Goal: Information Seeking & Learning: Learn about a topic

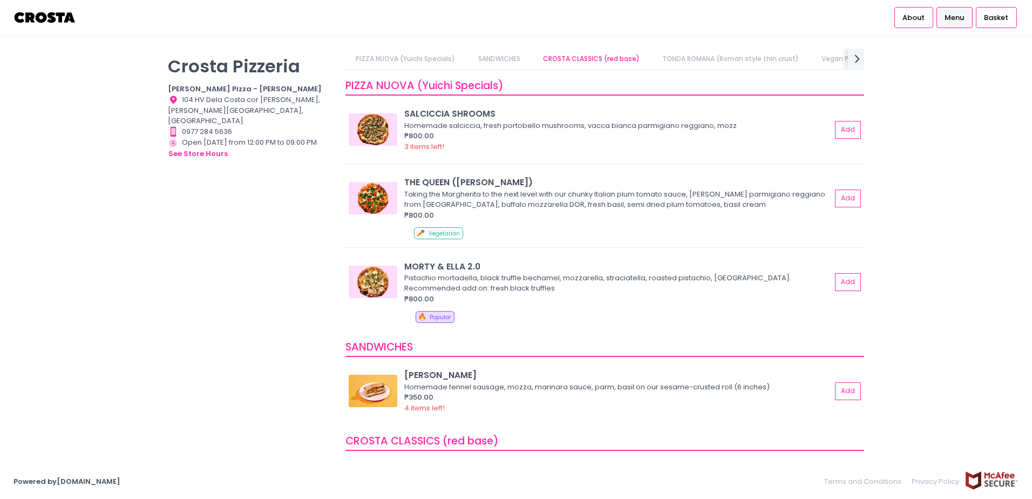
click at [380, 284] on img at bounding box center [373, 282] width 49 height 32
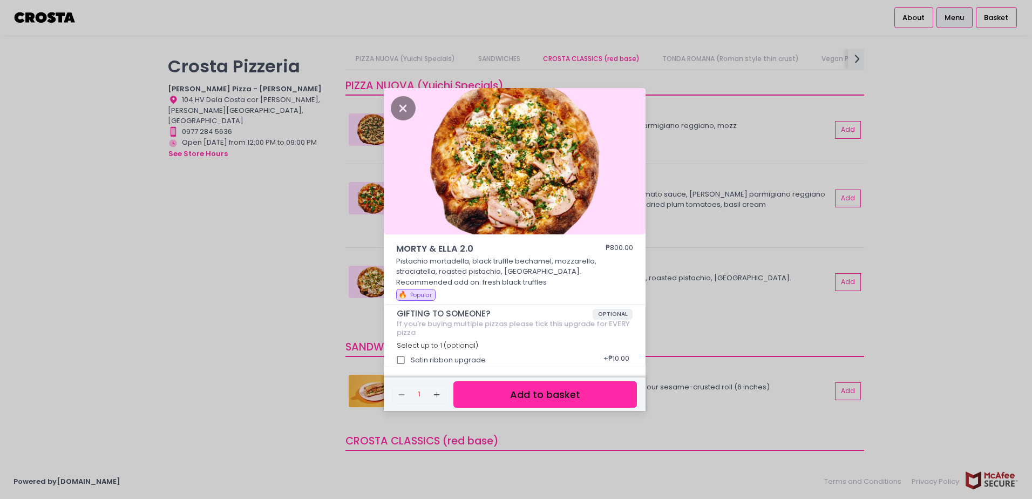
click at [921, 186] on div "MORTY & [PERSON_NAME] 2.0 ₱800.00 Pistachio mortadella, black truffle bechamel,…" at bounding box center [516, 249] width 1032 height 499
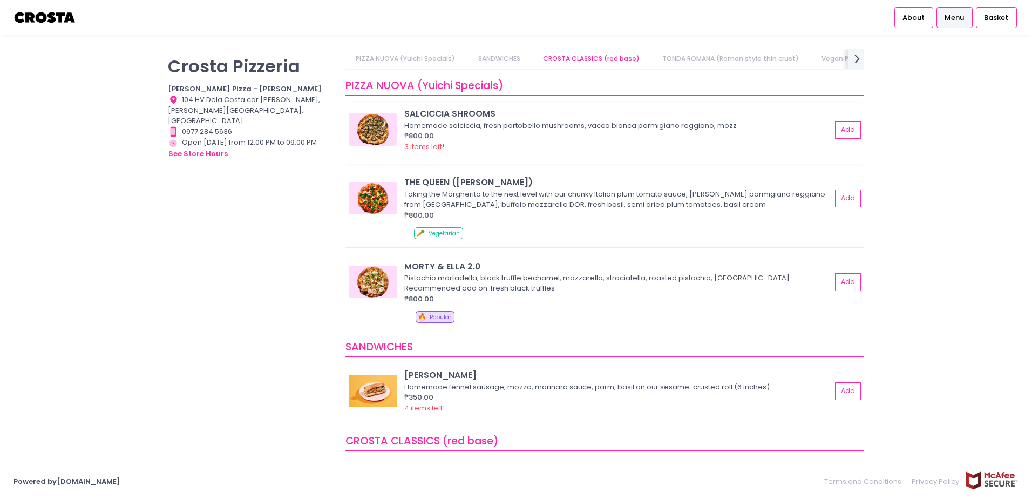
click at [482, 146] on div "3 items left!" at bounding box center [617, 146] width 427 height 11
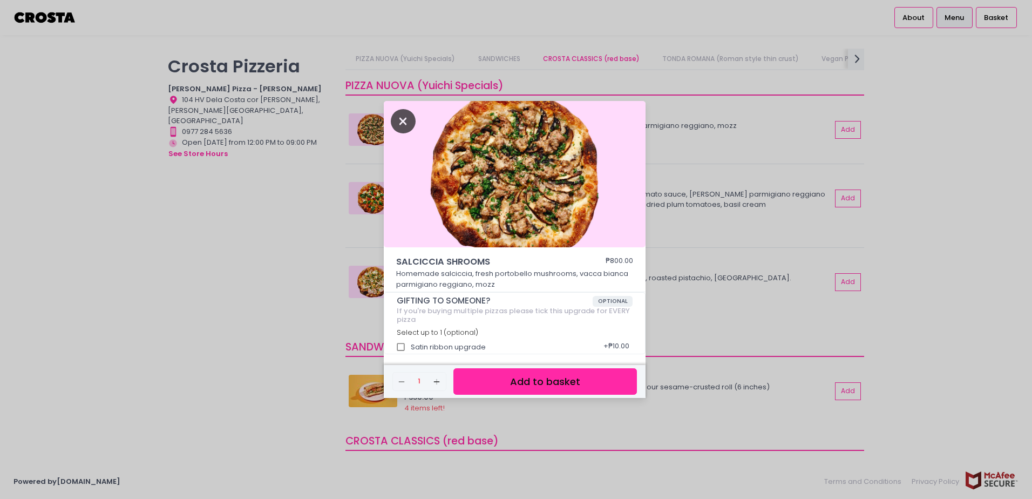
click at [409, 123] on icon "Close" at bounding box center [403, 121] width 25 height 24
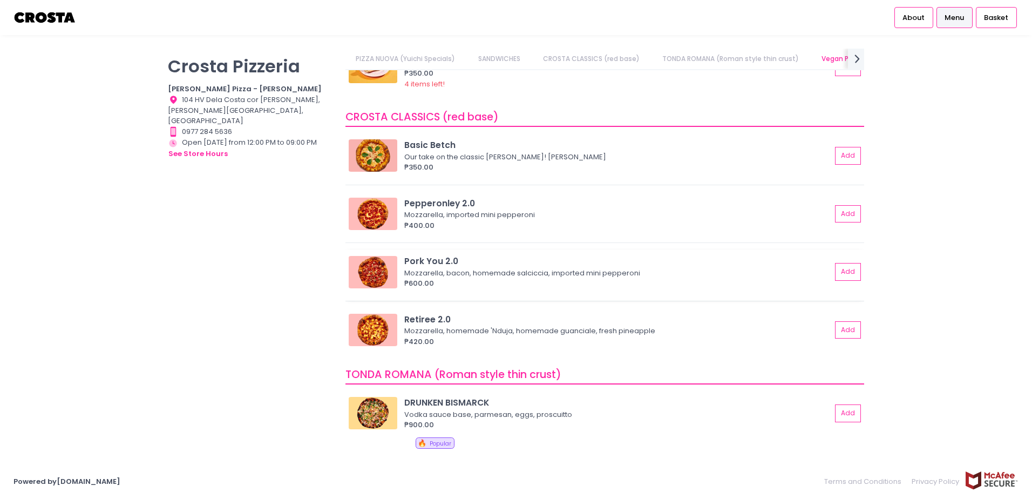
scroll to position [0, 18]
click at [450, 278] on div "Mozzarella, bacon, homemade salciccia, imported mini pepperoni" at bounding box center [616, 273] width 424 height 11
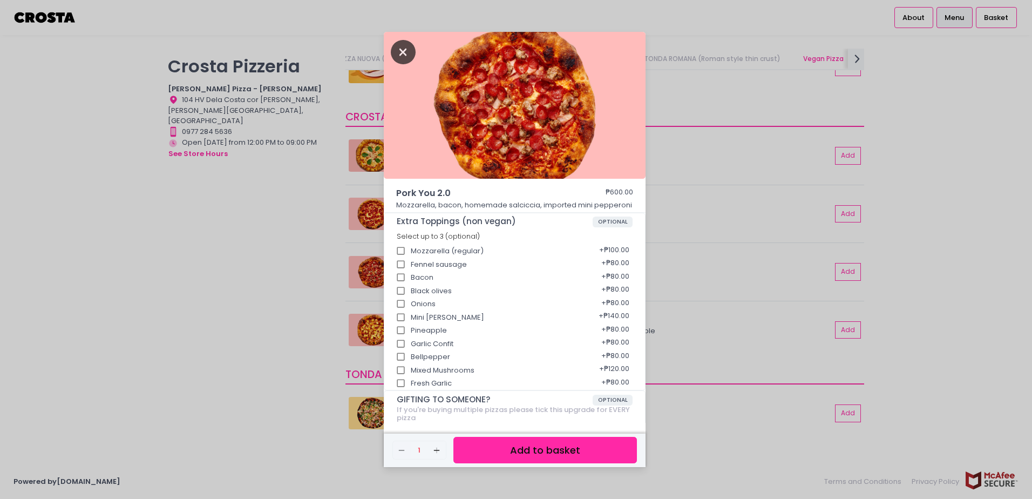
click at [402, 61] on icon "Close" at bounding box center [403, 52] width 25 height 24
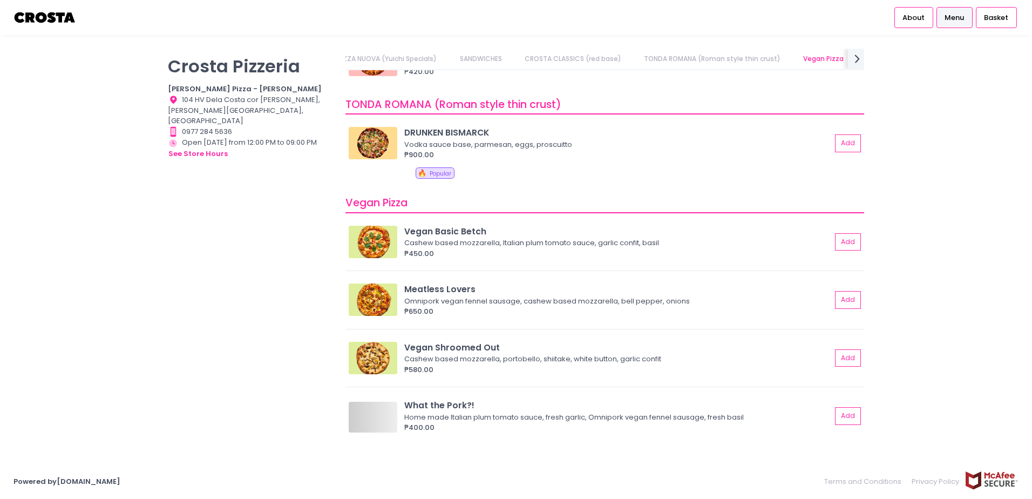
scroll to position [0, 144]
click at [371, 154] on img at bounding box center [373, 143] width 49 height 32
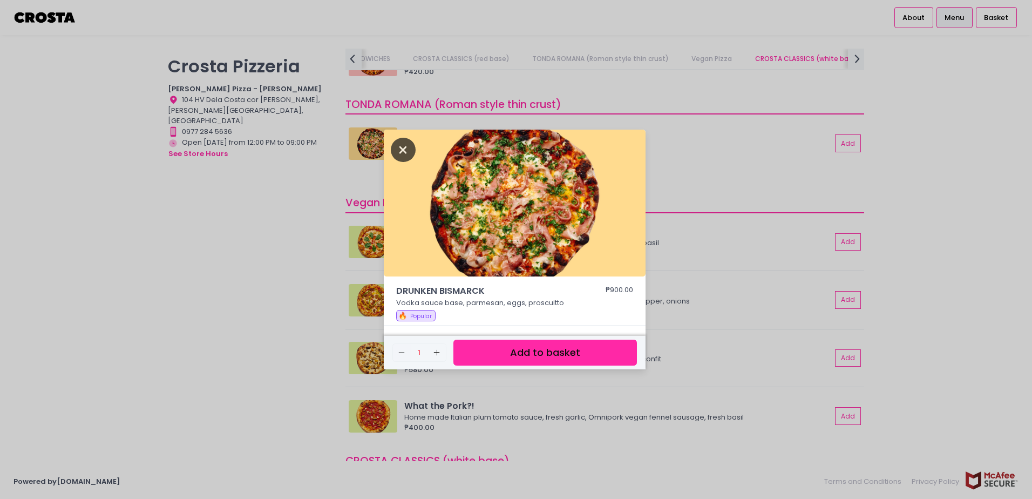
click at [402, 147] on icon "Close" at bounding box center [403, 150] width 25 height 24
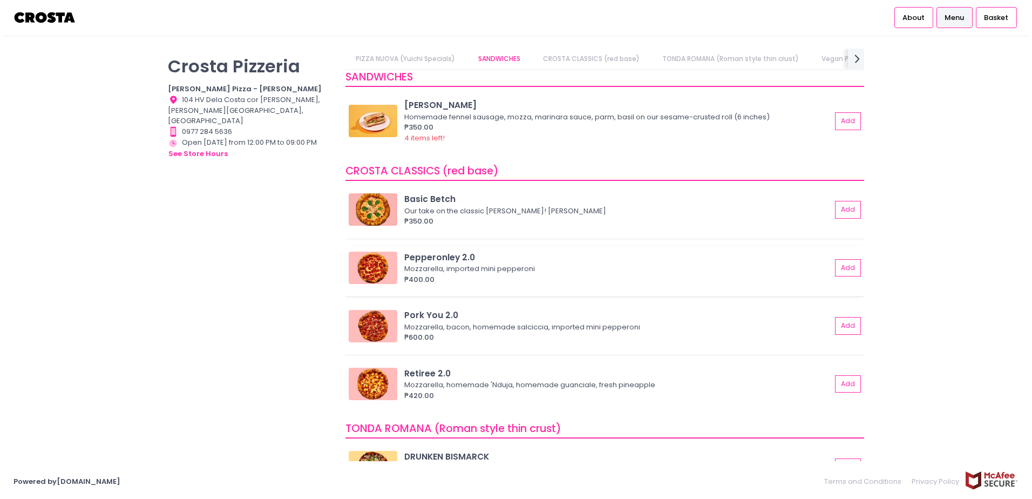
scroll to position [0, 0]
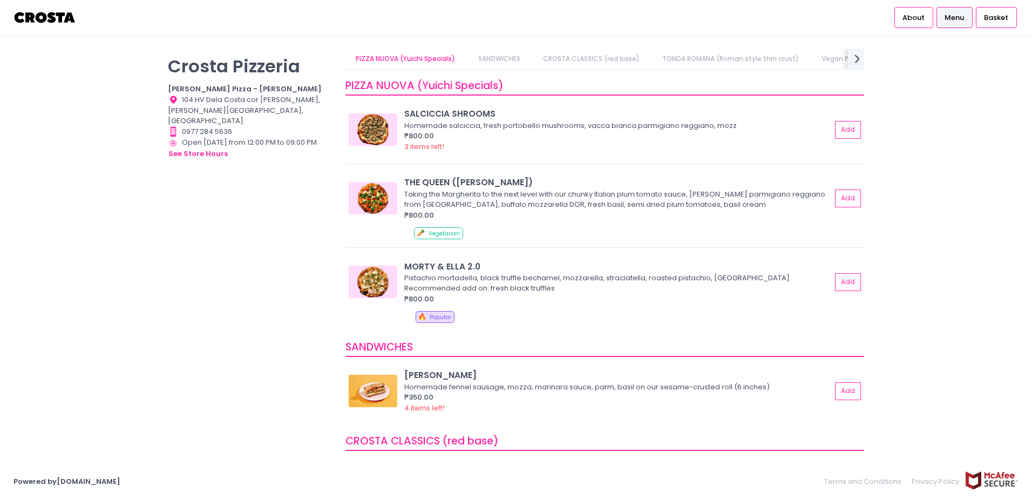
click at [366, 283] on img at bounding box center [373, 282] width 49 height 32
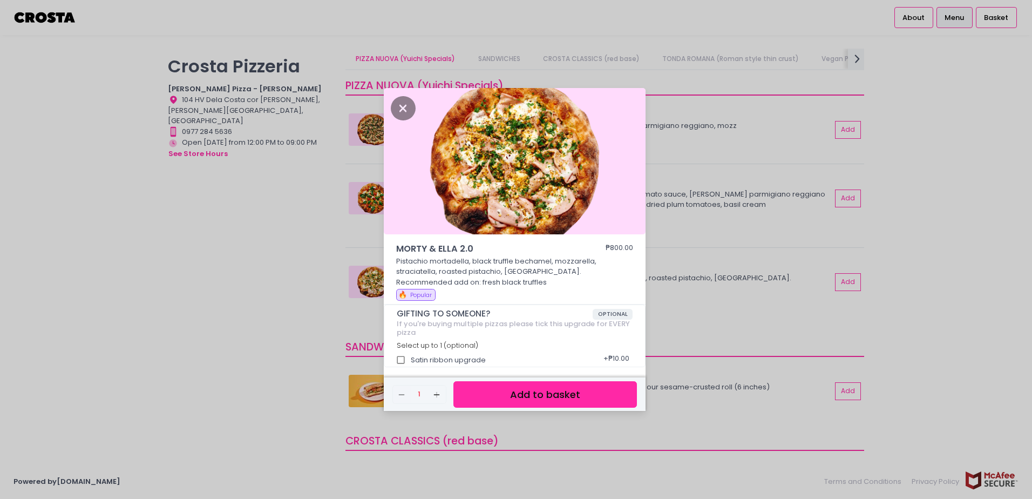
click at [936, 202] on div "MORTY & [PERSON_NAME] 2.0 ₱800.00 Pistachio mortadella, black truffle bechamel,…" at bounding box center [516, 249] width 1032 height 499
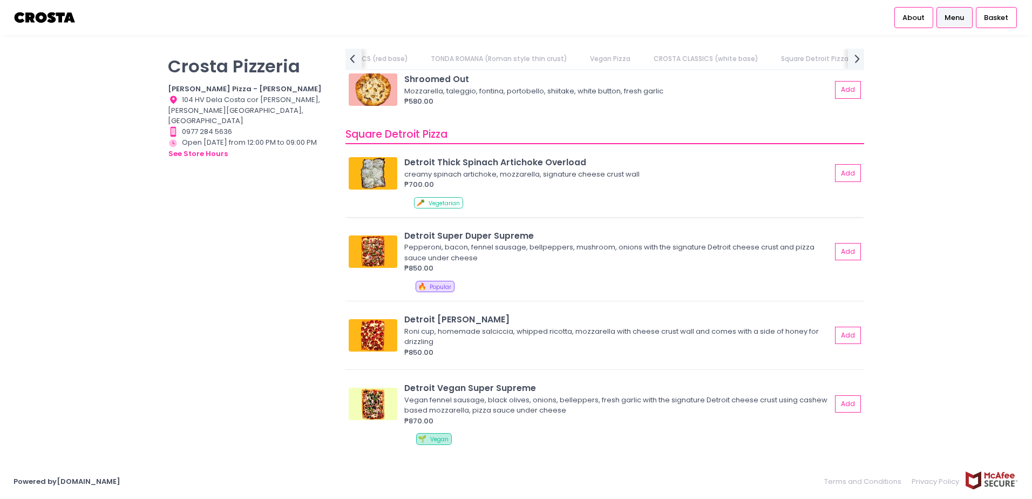
scroll to position [1242, 0]
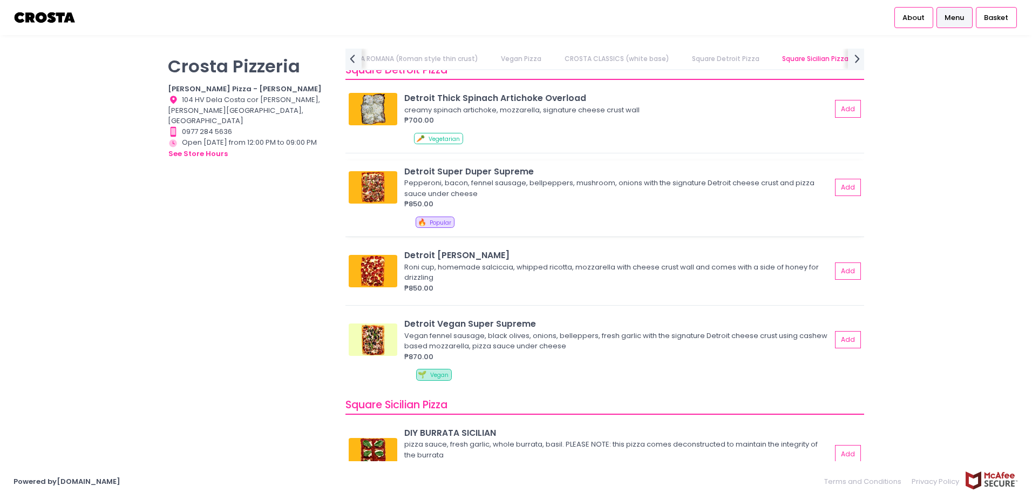
click at [527, 208] on div "₱850.00" at bounding box center [617, 204] width 427 height 11
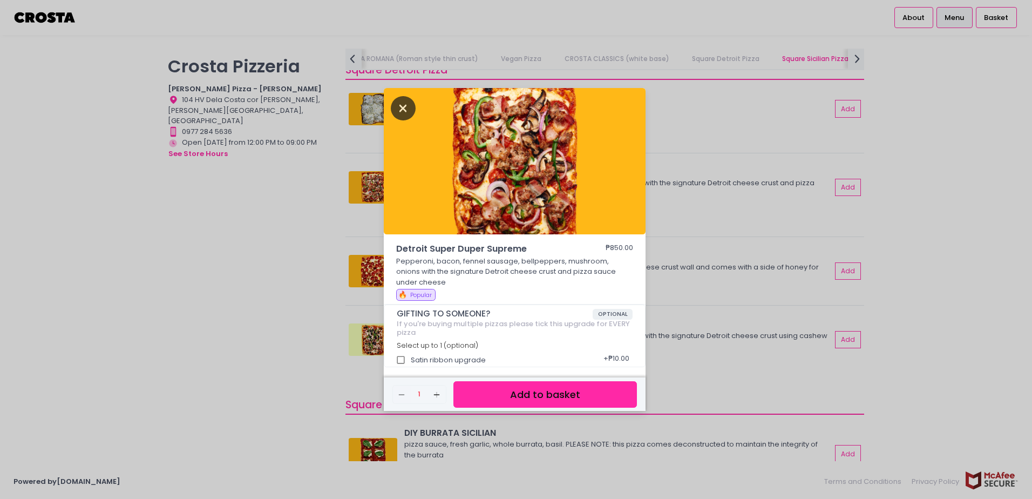
click at [407, 111] on icon "Close" at bounding box center [403, 108] width 25 height 24
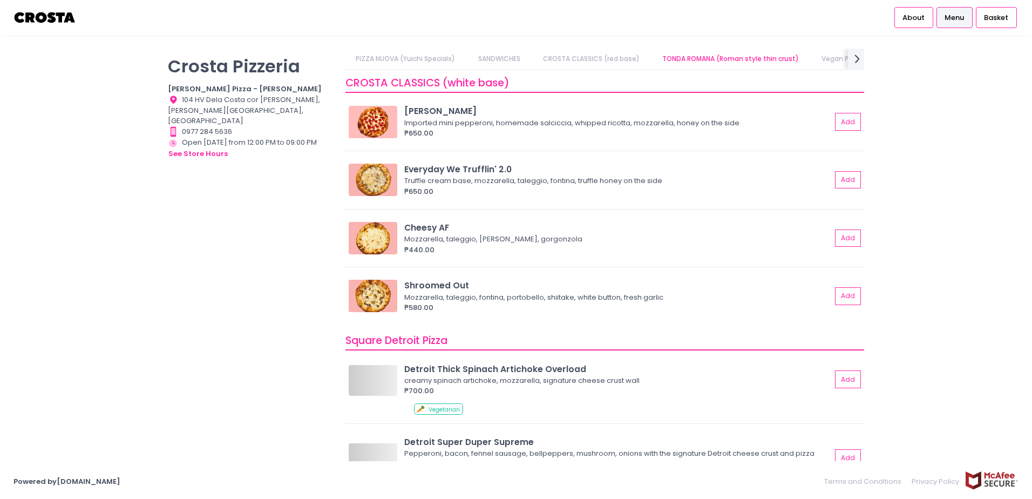
scroll to position [0, 232]
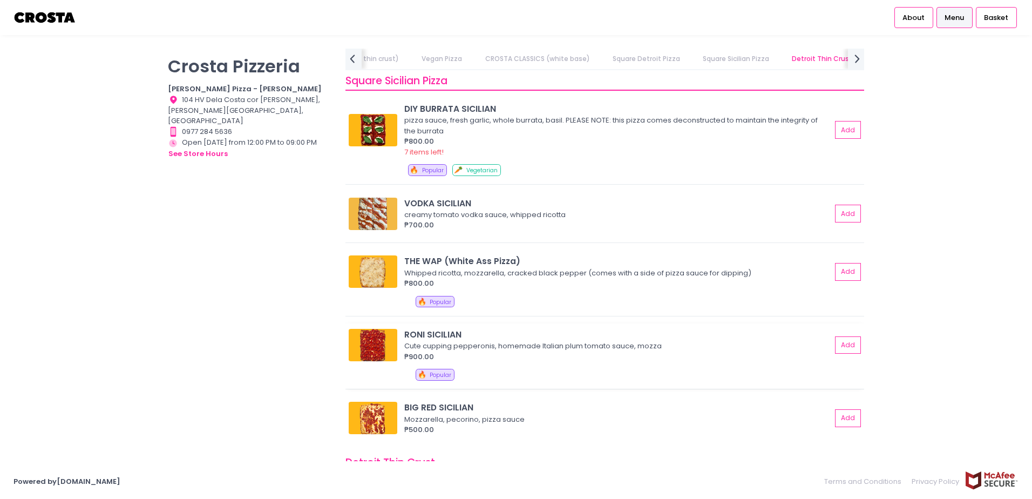
click at [485, 347] on div "Cute cupping pepperonis, homemade Italian plum tomato sauce, mozza" at bounding box center [616, 346] width 424 height 11
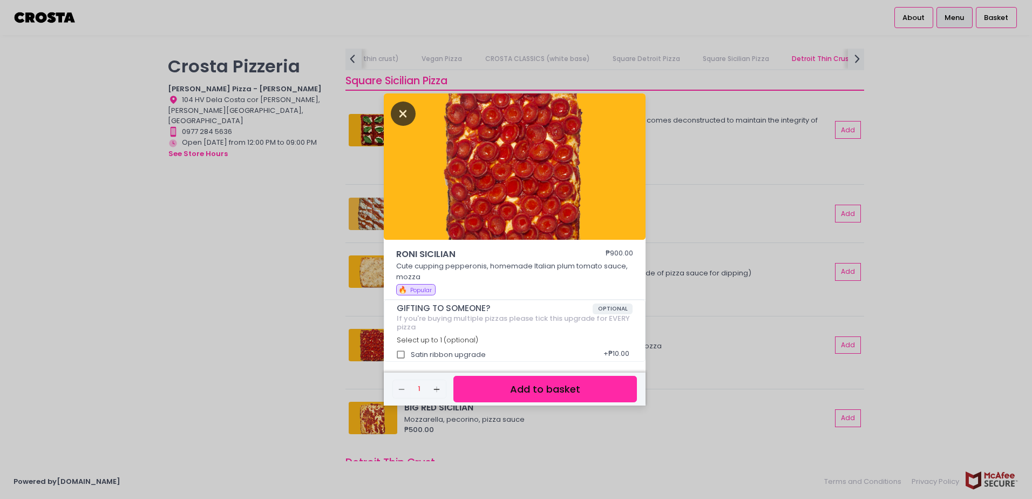
click at [403, 118] on icon "Close" at bounding box center [403, 114] width 25 height 24
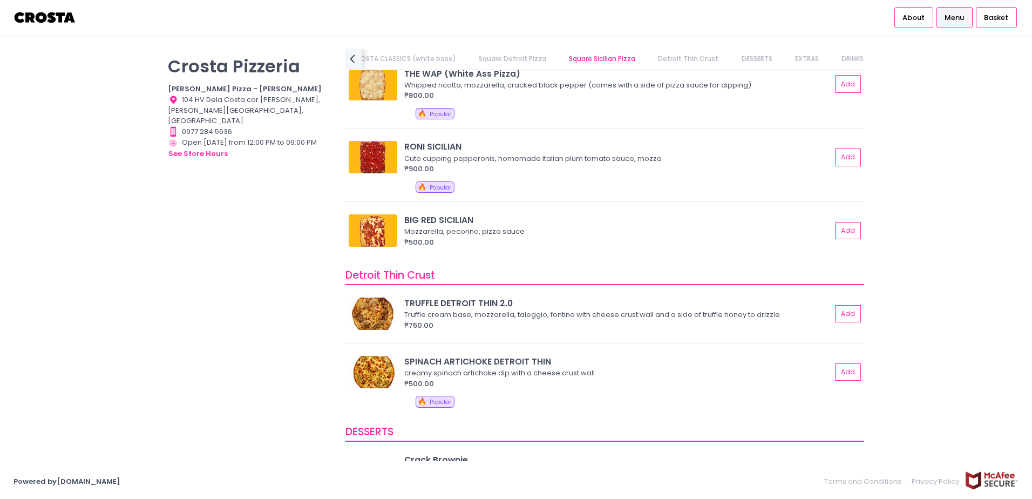
scroll to position [1728, 0]
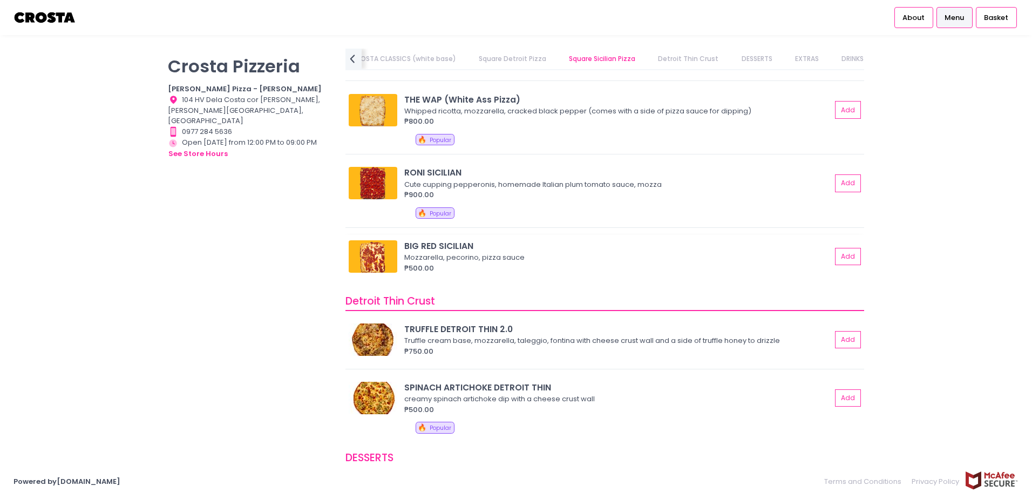
click at [363, 256] on img at bounding box center [373, 256] width 49 height 32
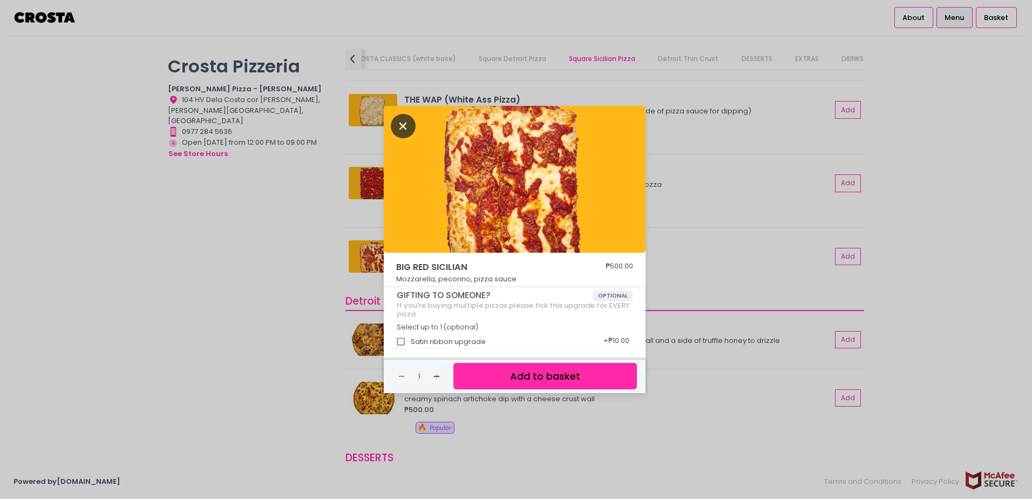
click at [401, 126] on icon "Close" at bounding box center [403, 126] width 25 height 24
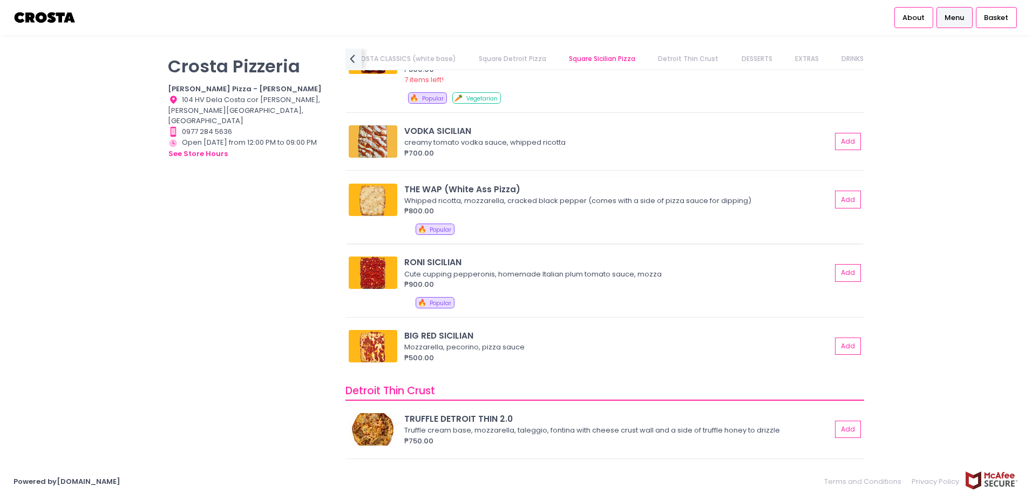
scroll to position [1620, 0]
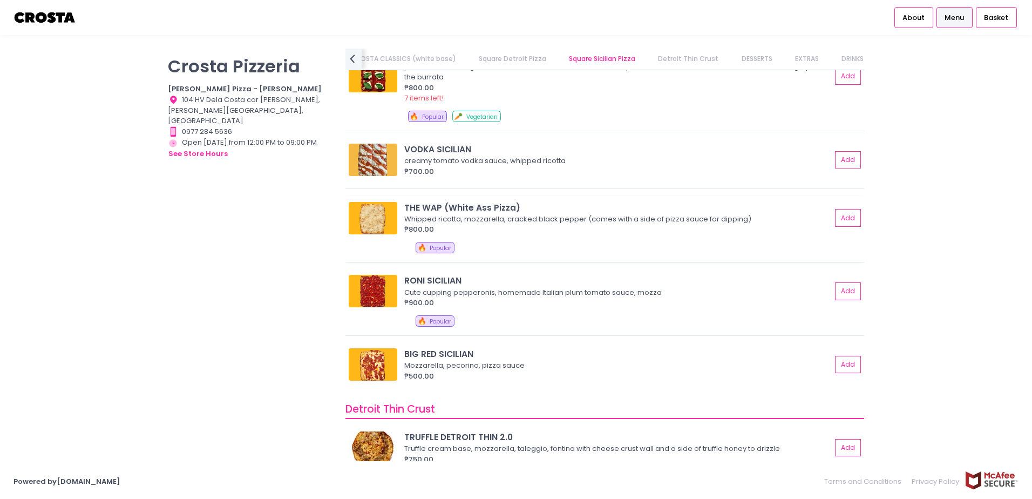
click at [483, 241] on div "THE WAP (White Ass Pizza) Whipped ricotta, mozzarella, cracked black pepper (co…" at bounding box center [605, 229] width 519 height 66
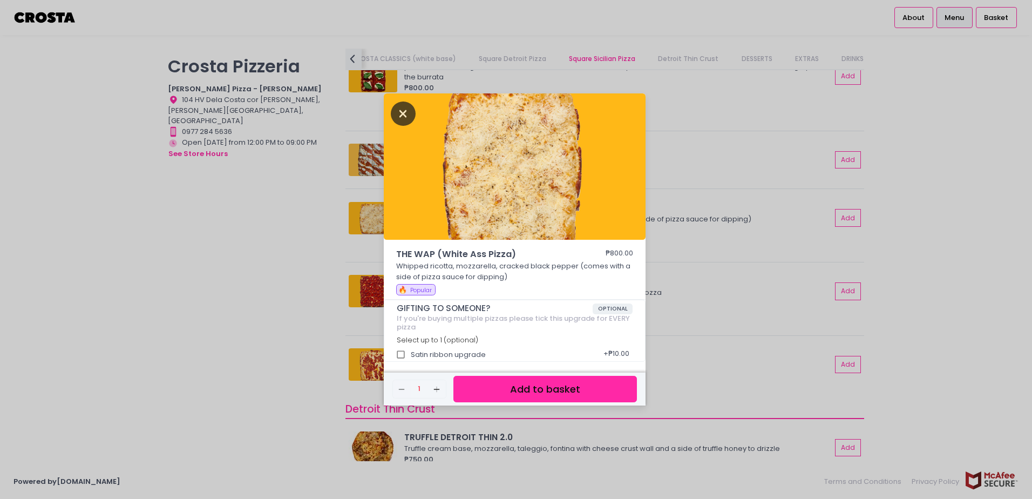
click at [395, 111] on icon "Close" at bounding box center [403, 114] width 25 height 24
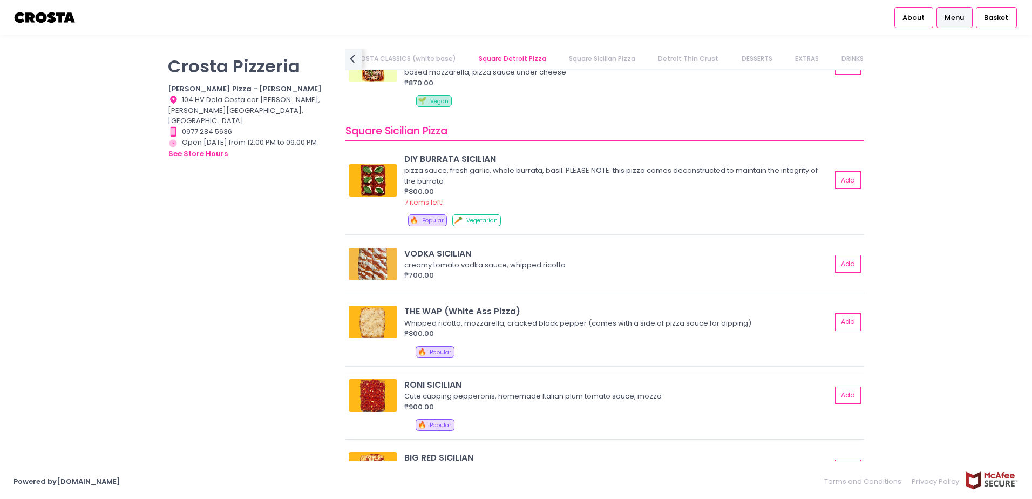
scroll to position [1512, 0]
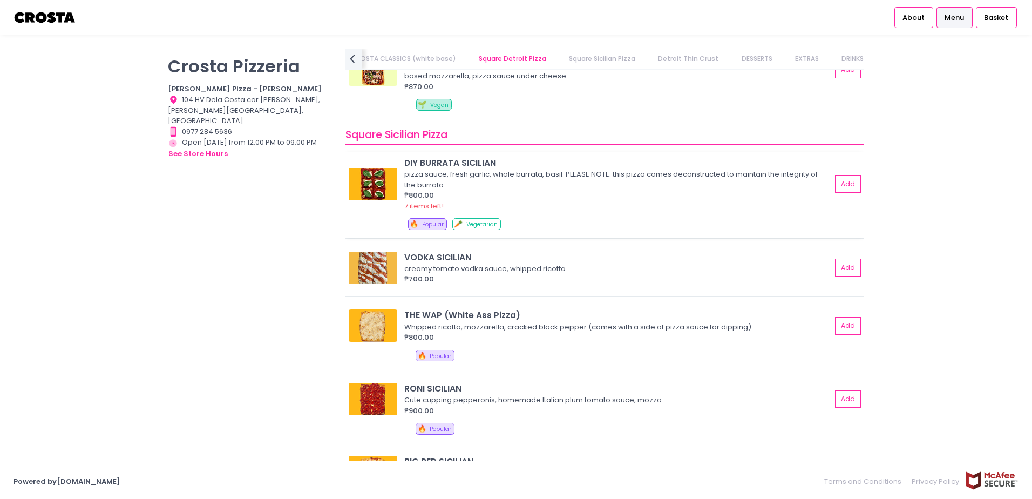
click at [550, 197] on div "₱800.00" at bounding box center [617, 195] width 427 height 11
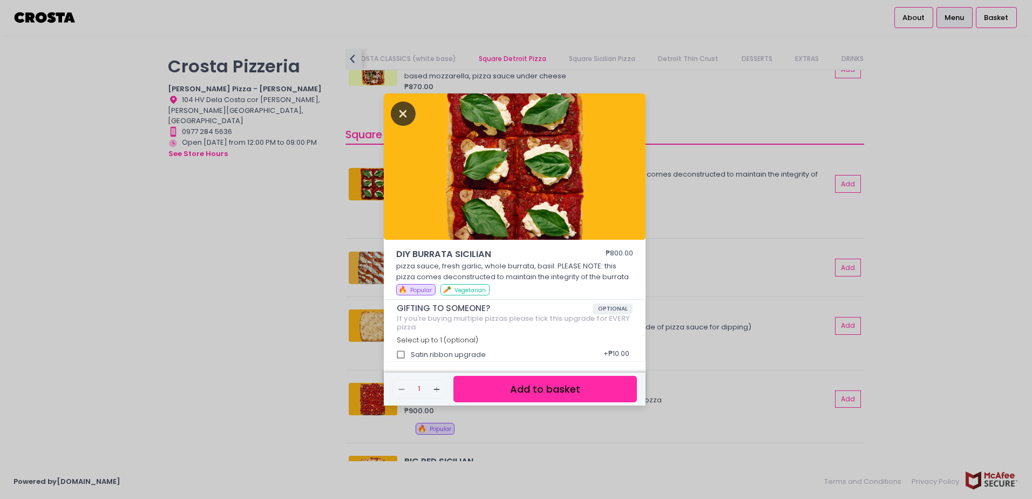
click at [409, 120] on icon "Close" at bounding box center [403, 114] width 25 height 24
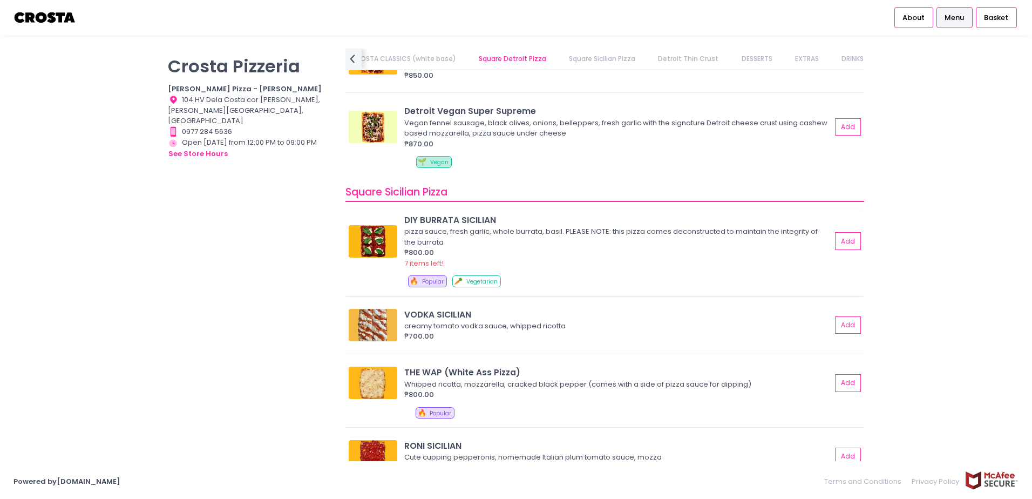
scroll to position [1458, 0]
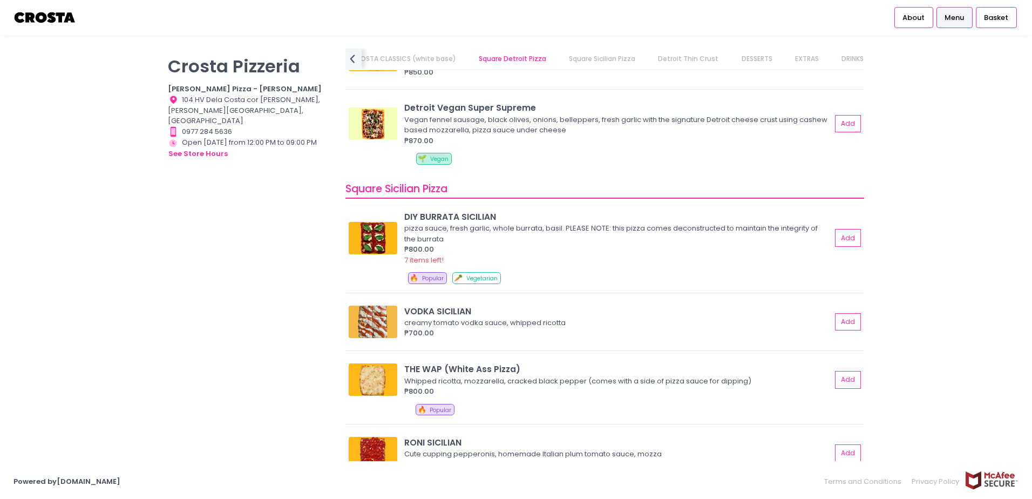
click at [511, 245] on div "₱800.00" at bounding box center [617, 249] width 427 height 11
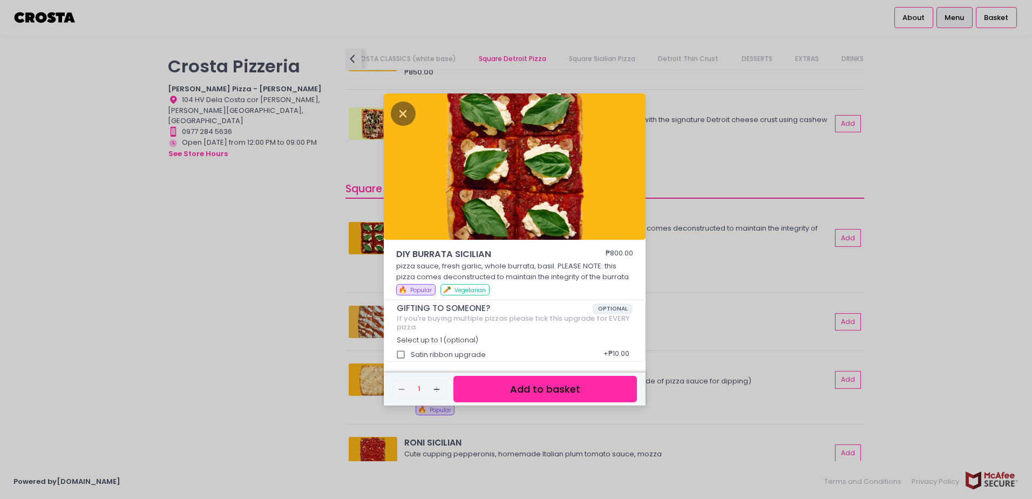
click at [688, 287] on div "DIY BURRATA SICILIAN ₱800.00 pizza sauce, fresh garlic, whole burrata, basil. P…" at bounding box center [516, 249] width 1032 height 499
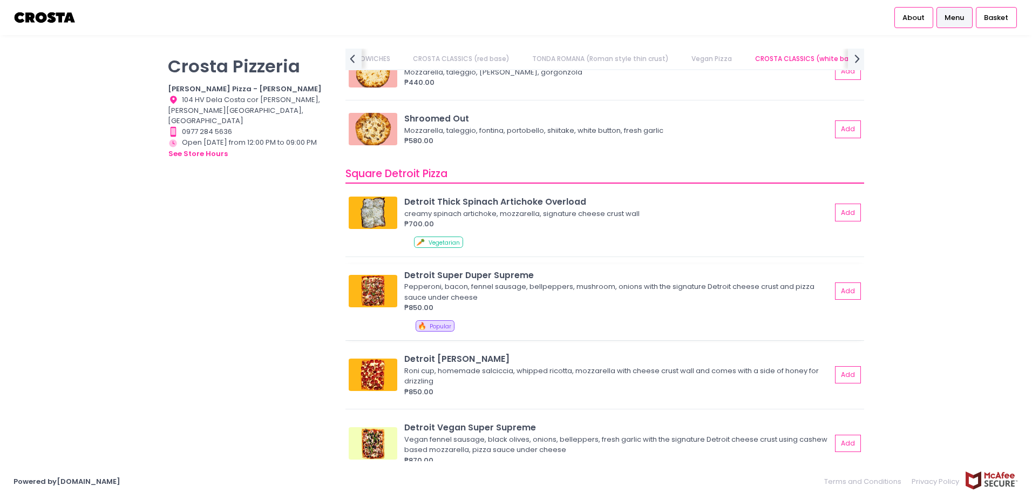
scroll to position [1134, 0]
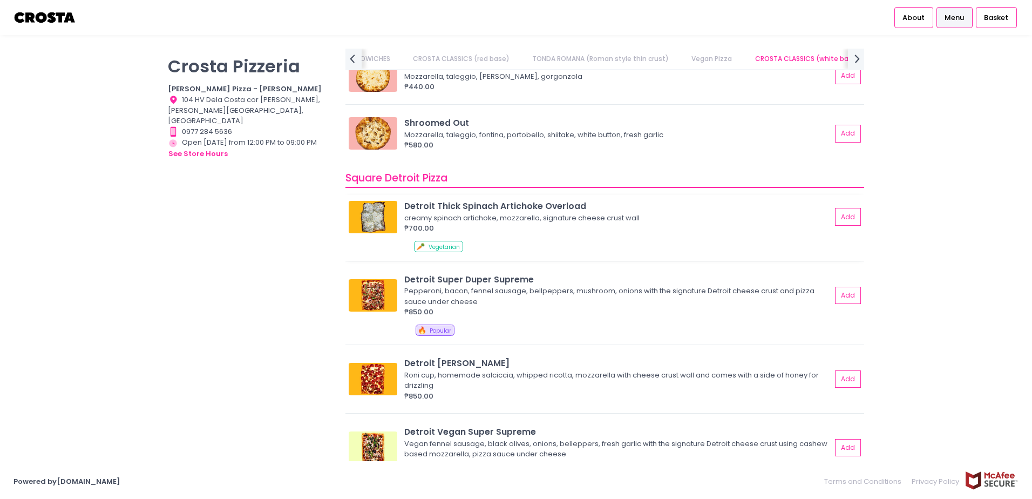
click at [381, 218] on img at bounding box center [373, 217] width 49 height 32
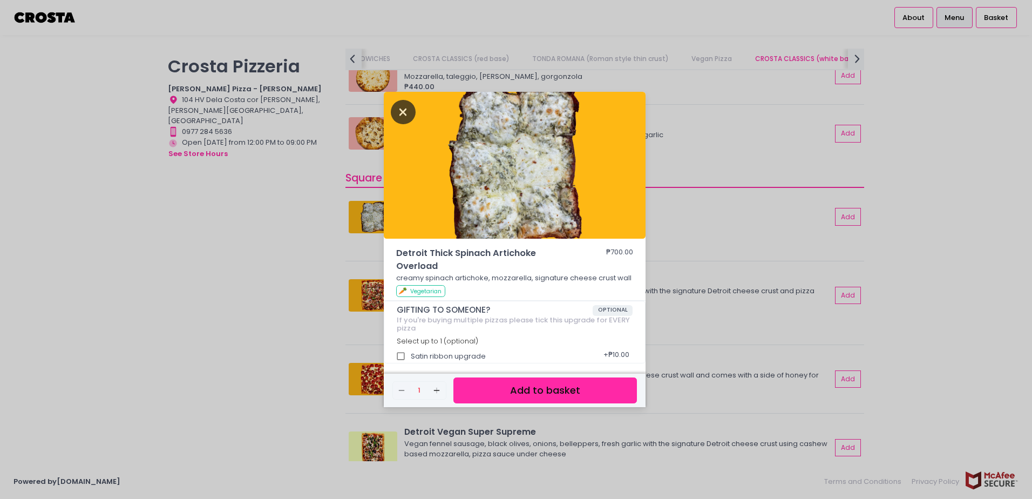
click at [397, 113] on icon "Close" at bounding box center [403, 112] width 25 height 24
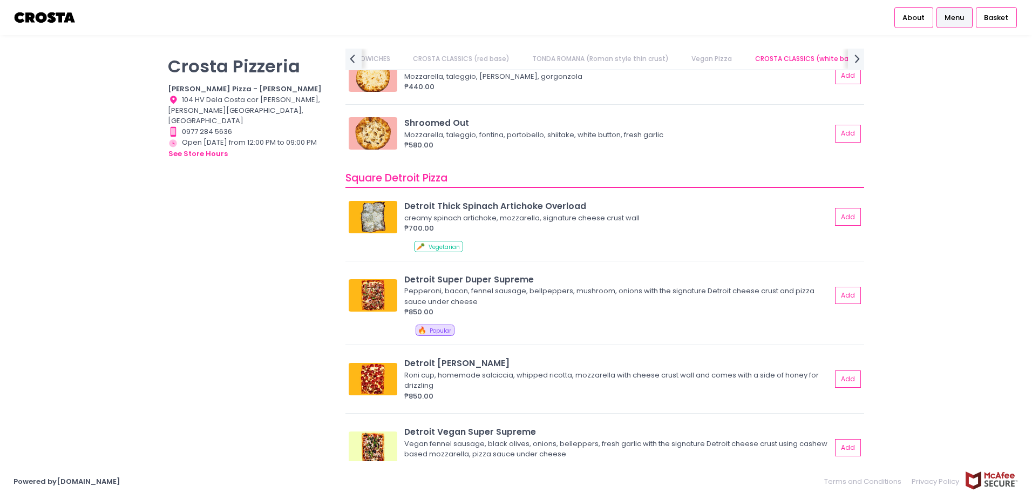
scroll to position [972, 0]
